Goal: Check status

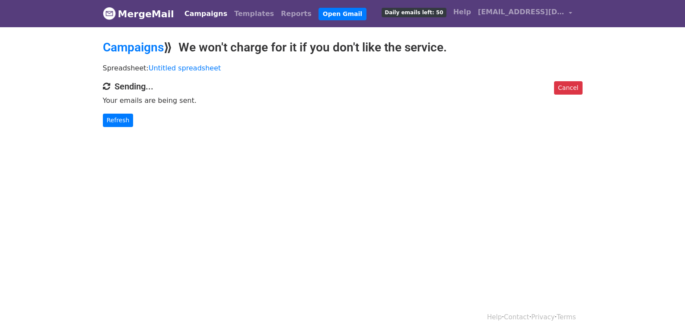
click at [124, 119] on link "Refresh" at bounding box center [118, 120] width 31 height 13
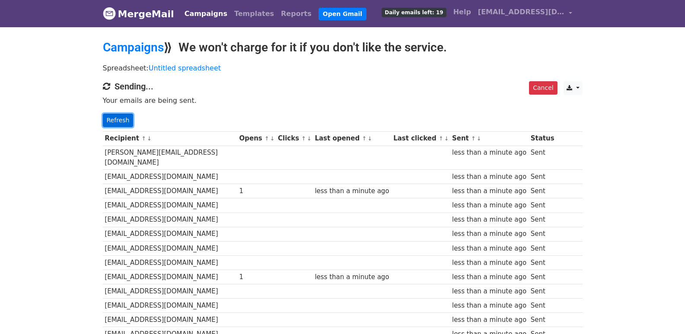
click at [119, 121] on link "Refresh" at bounding box center [118, 120] width 31 height 13
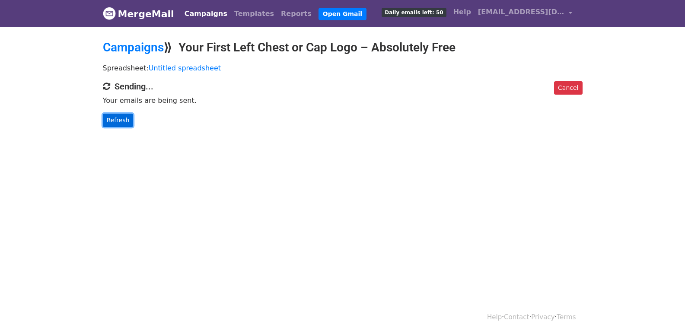
click at [128, 123] on link "Refresh" at bounding box center [118, 120] width 31 height 13
